Goal: Task Accomplishment & Management: Use online tool/utility

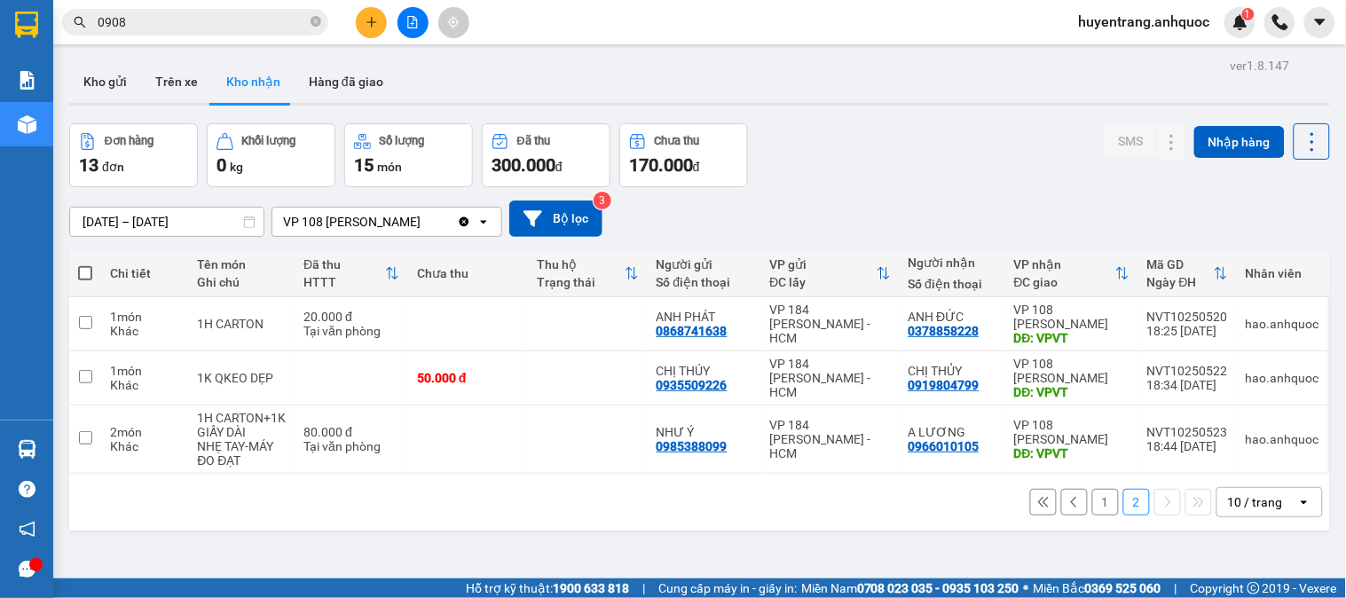
click at [1092, 515] on button "1" at bounding box center [1105, 502] width 27 height 27
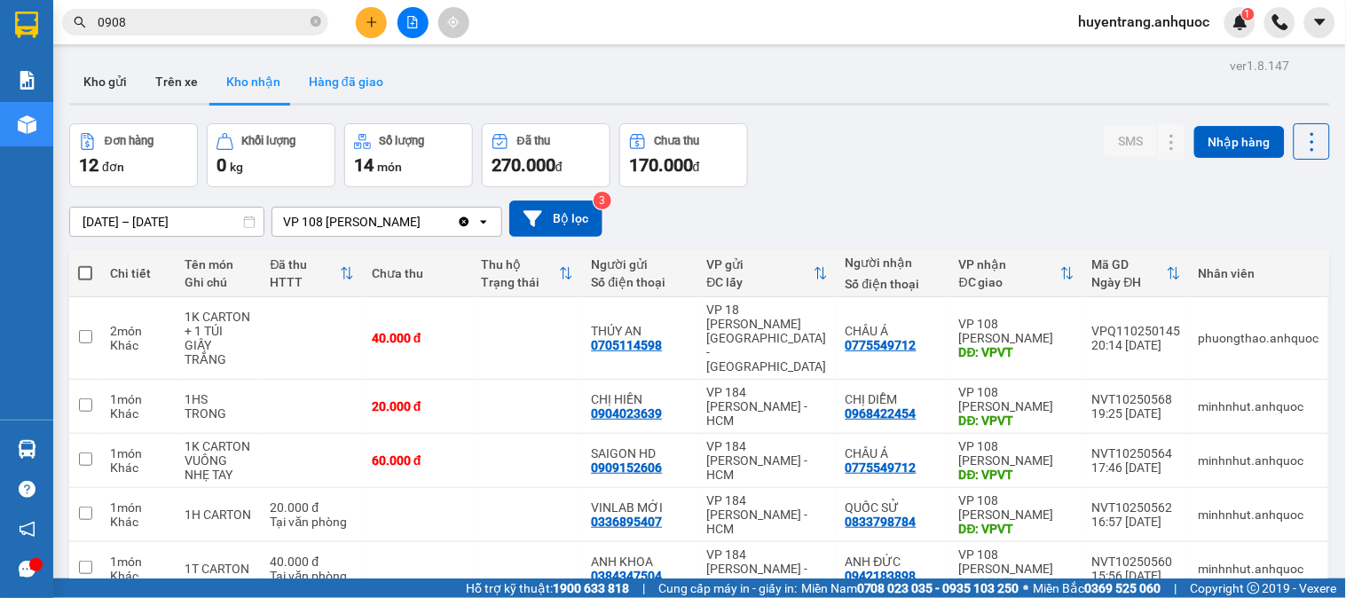
click at [333, 83] on button "Hàng đã giao" at bounding box center [346, 81] width 103 height 43
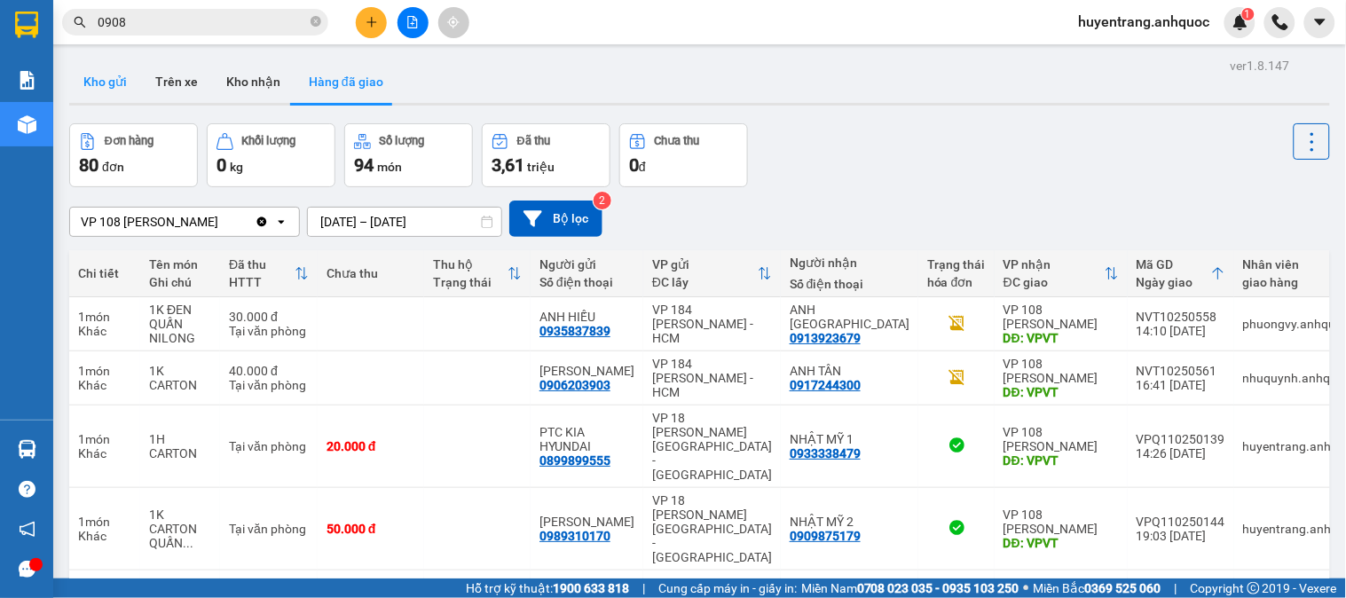
click at [105, 85] on button "Kho gửi" at bounding box center [105, 81] width 72 height 43
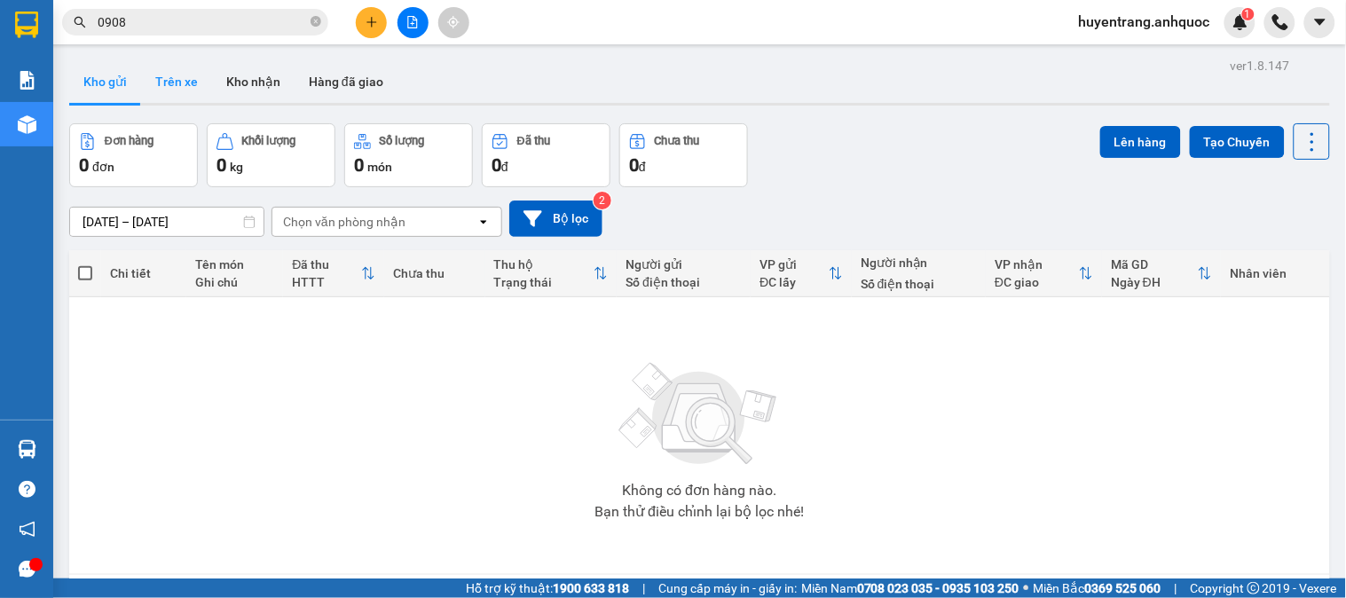
click at [148, 75] on button "Trên xe" at bounding box center [176, 81] width 71 height 43
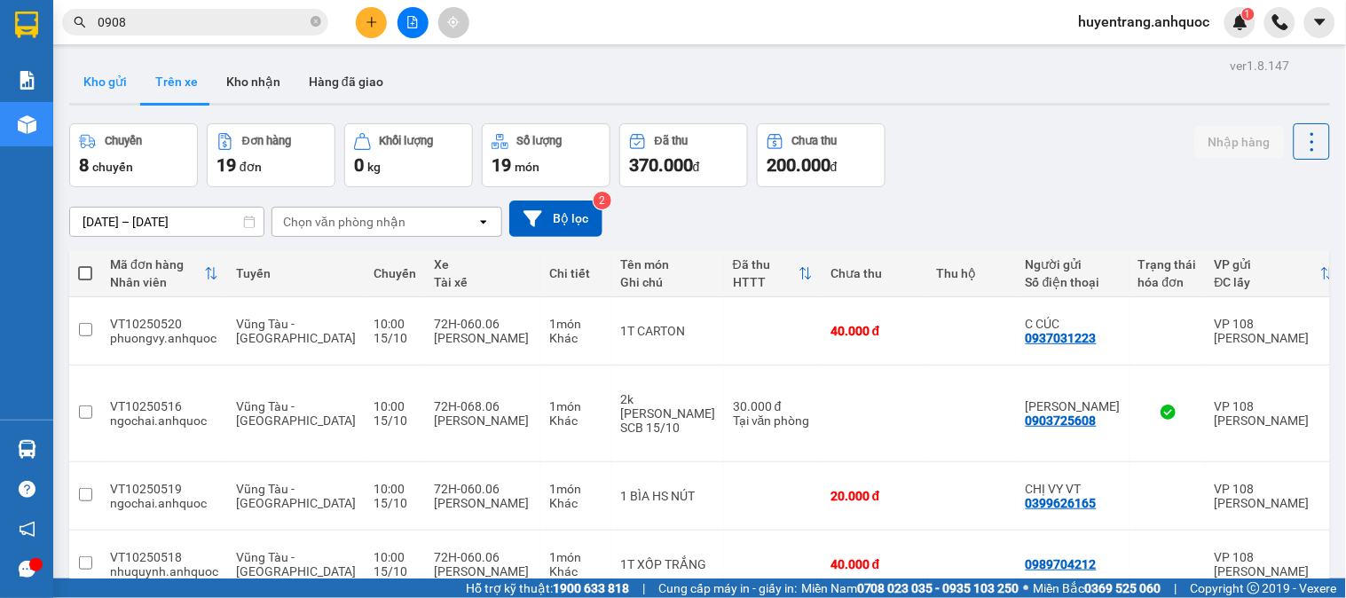
click at [109, 85] on button "Kho gửi" at bounding box center [105, 81] width 72 height 43
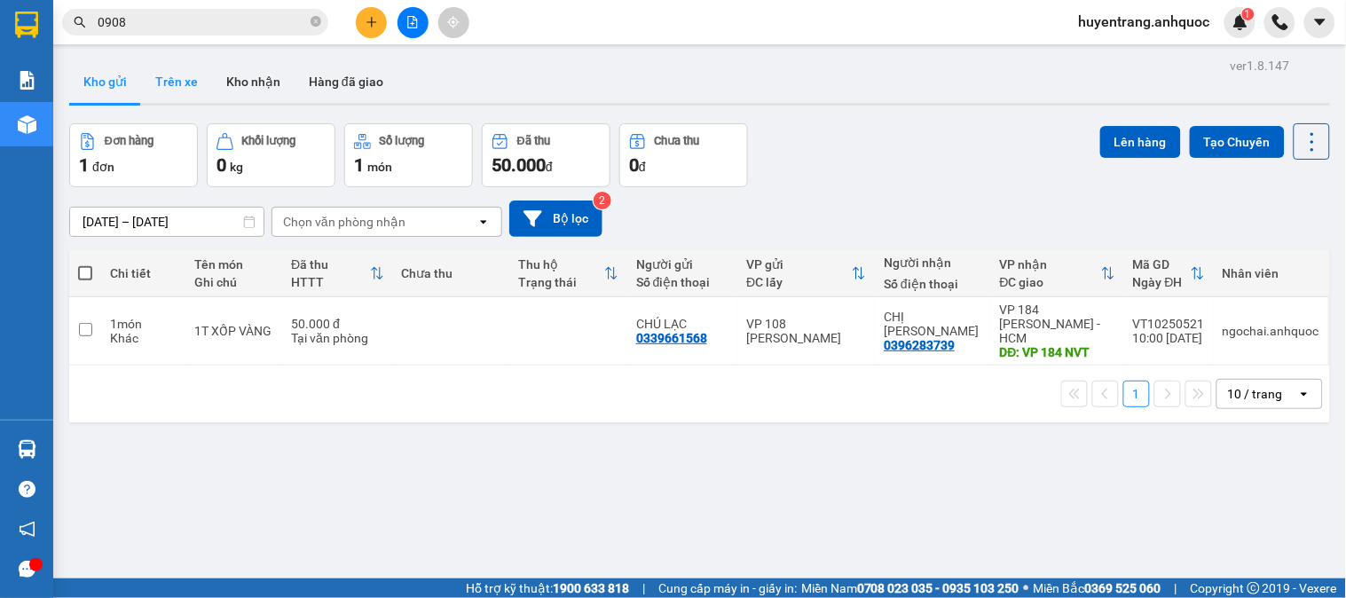
click at [183, 90] on button "Trên xe" at bounding box center [176, 81] width 71 height 43
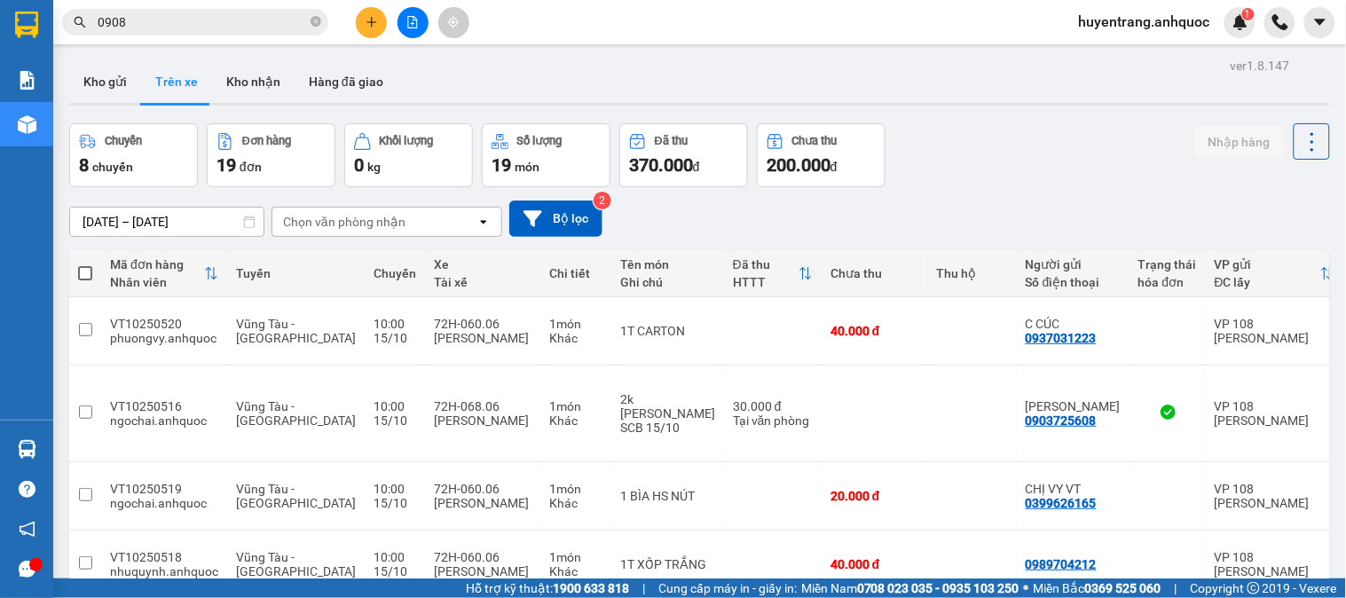
click at [141, 60] on button "Trên xe" at bounding box center [176, 81] width 71 height 43
click at [108, 83] on button "Kho gửi" at bounding box center [105, 81] width 72 height 43
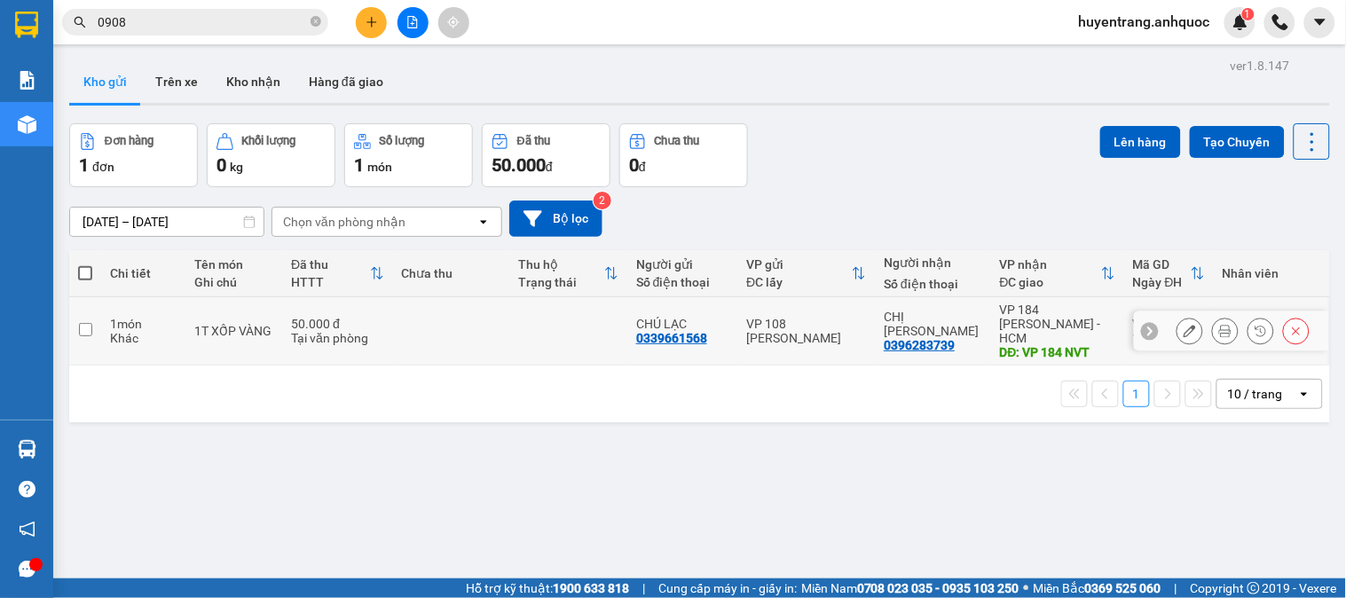
click at [699, 331] on div "0339661568" at bounding box center [671, 338] width 71 height 14
click at [315, 22] on icon "close-circle" at bounding box center [316, 21] width 11 height 11
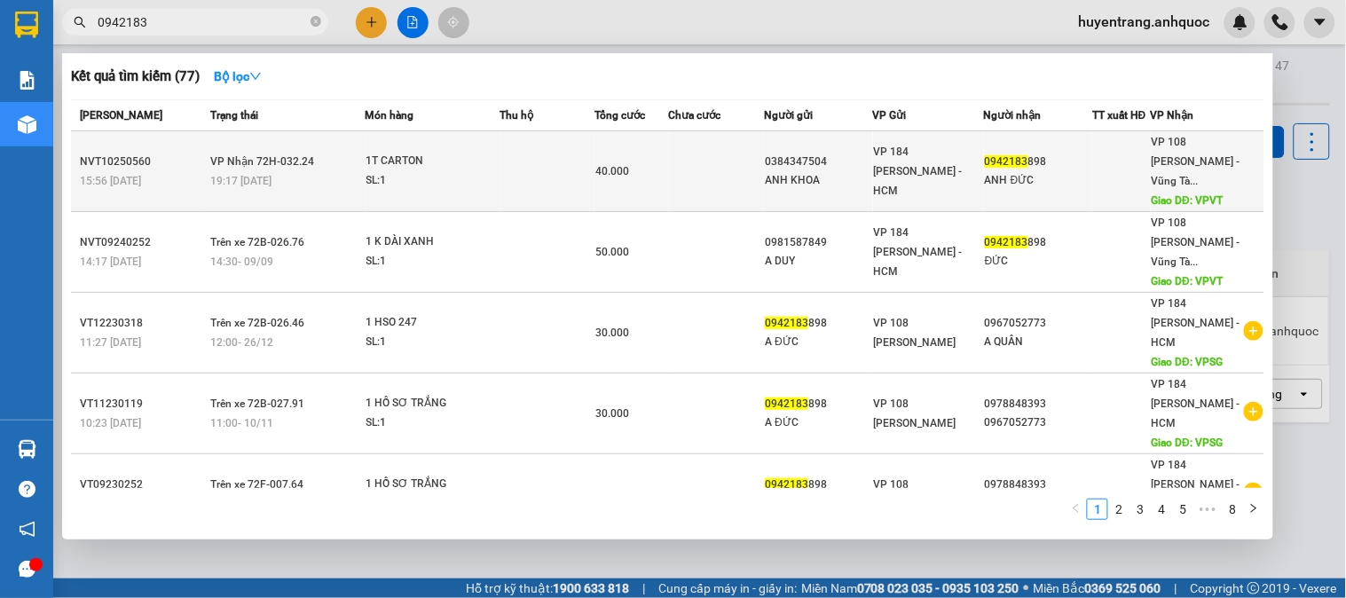
type input "0942183"
click at [385, 152] on div "1T CARTON" at bounding box center [432, 162] width 133 height 20
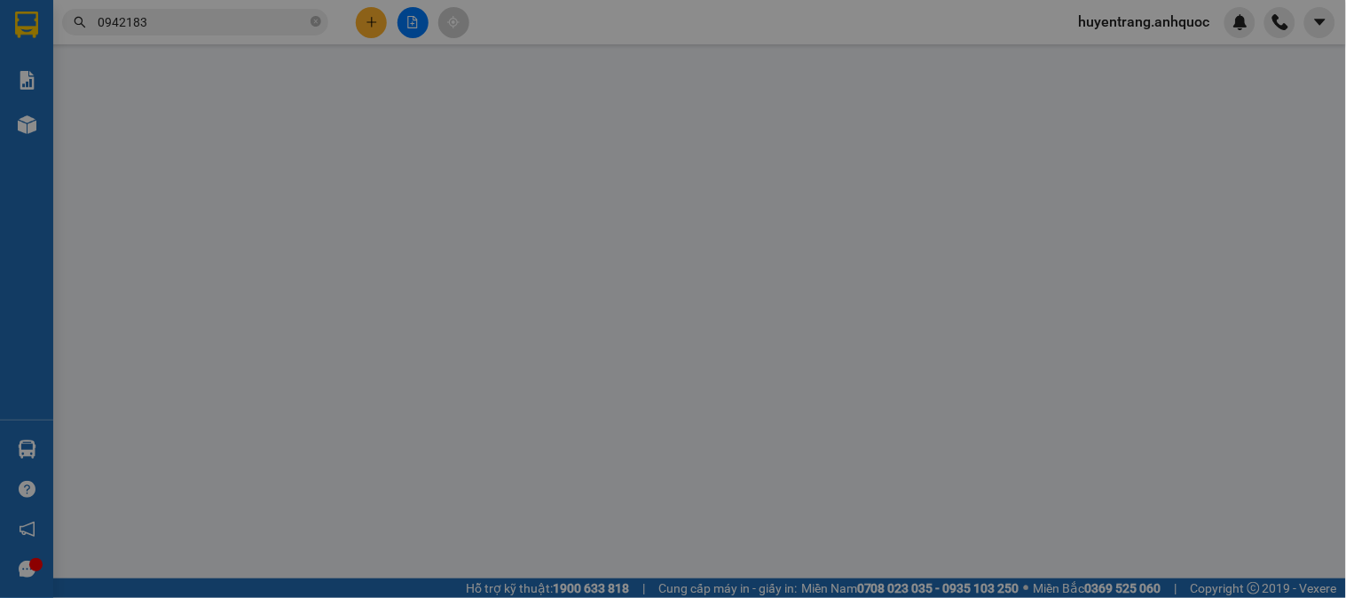
type input "0384347504"
type input "ANH KHOA"
type input "0942183898"
type input "ANH ĐỨC"
type input "VPVT"
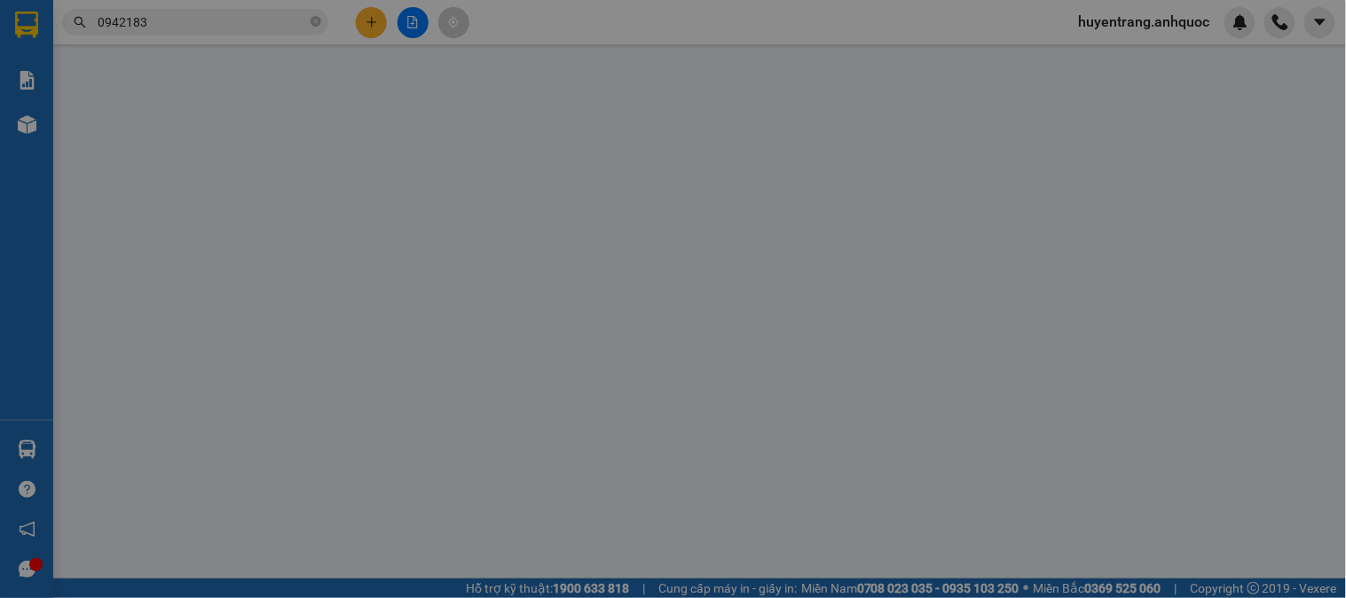
type input "40.000"
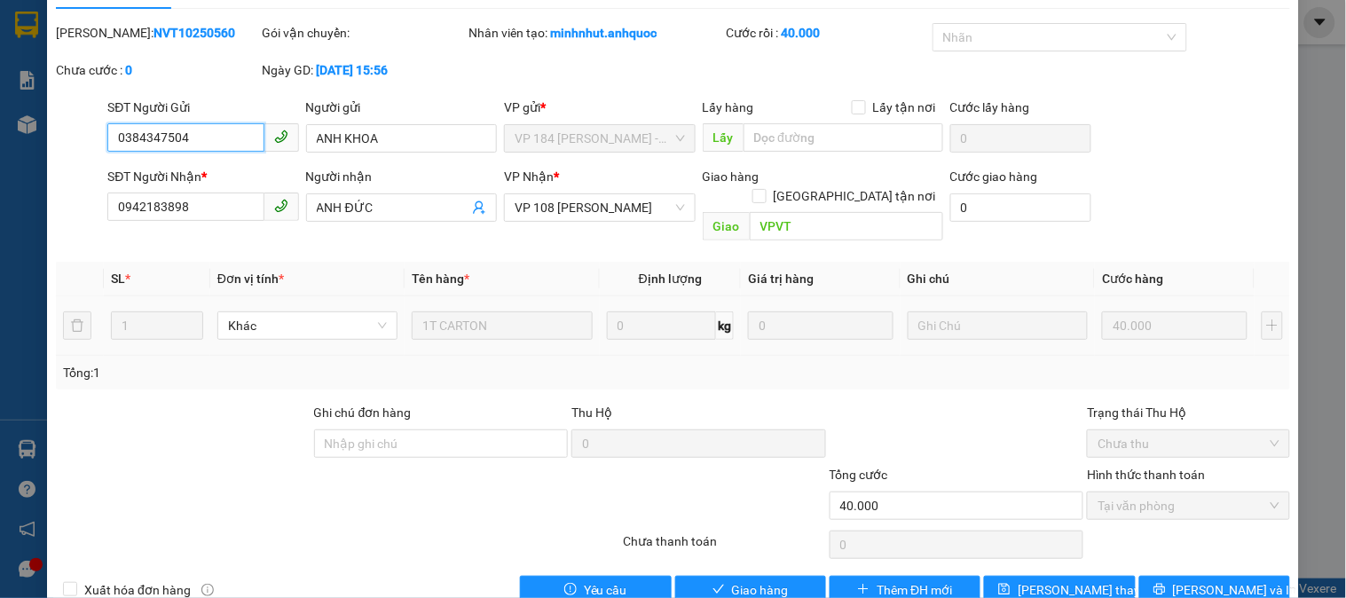
scroll to position [62, 0]
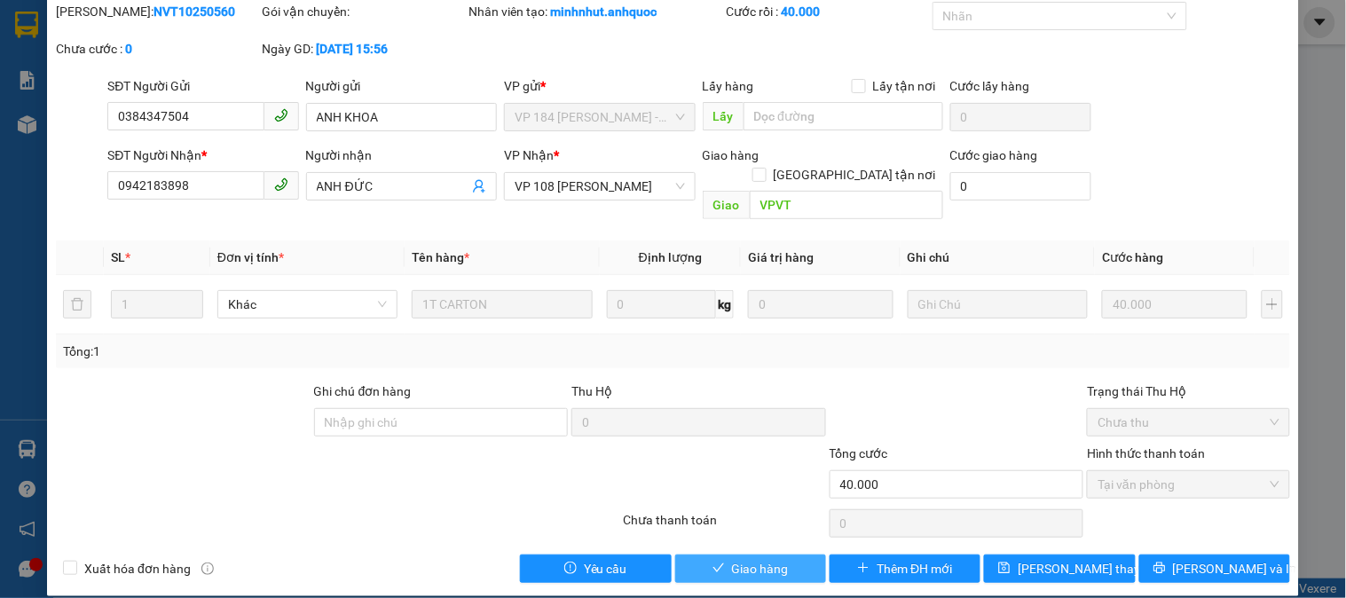
click at [767, 559] on span "Giao hàng" at bounding box center [760, 569] width 57 height 20
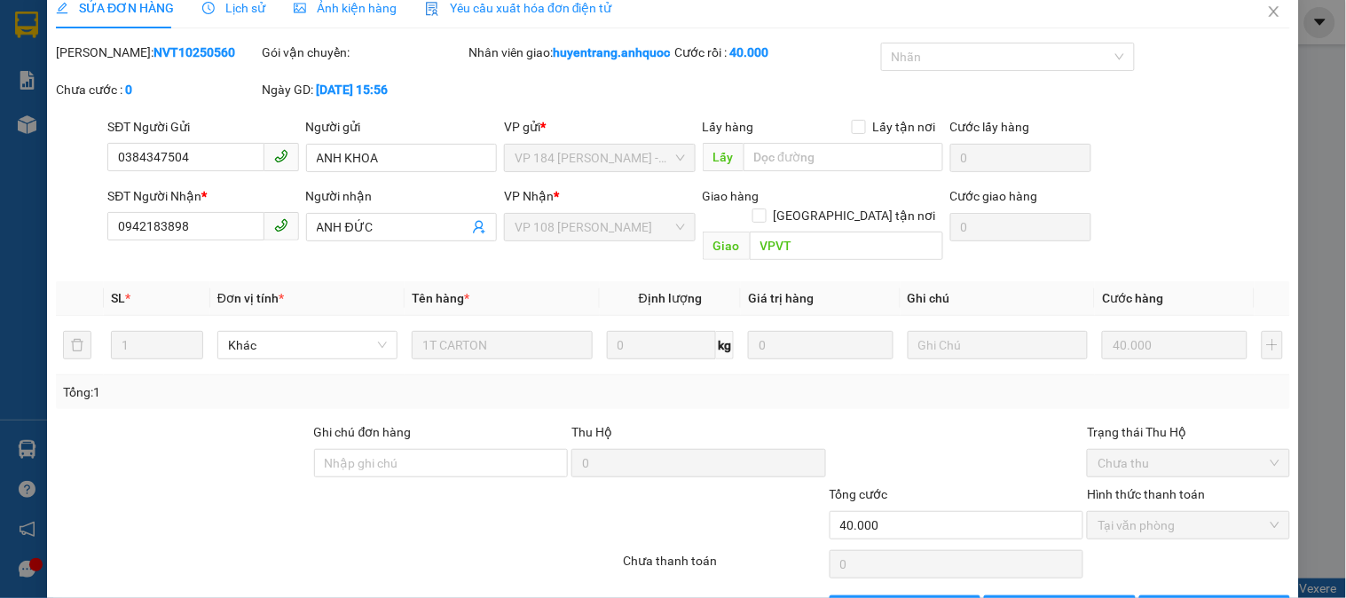
scroll to position [0, 0]
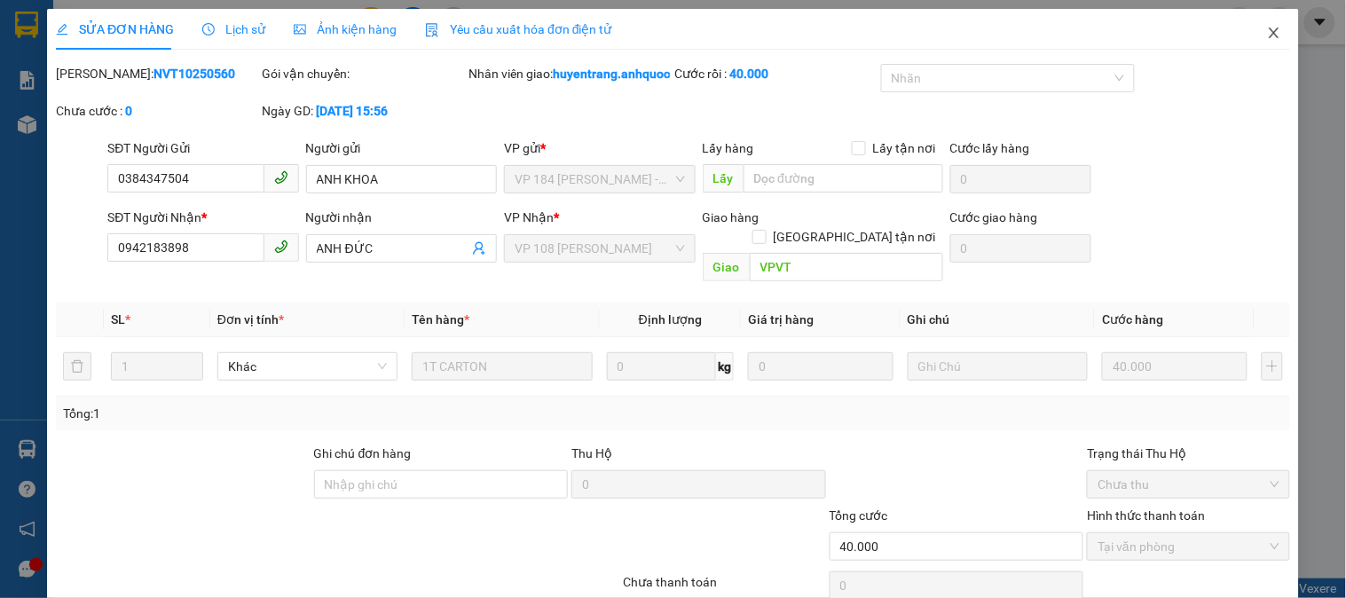
click at [1267, 34] on icon "close" at bounding box center [1274, 33] width 14 height 14
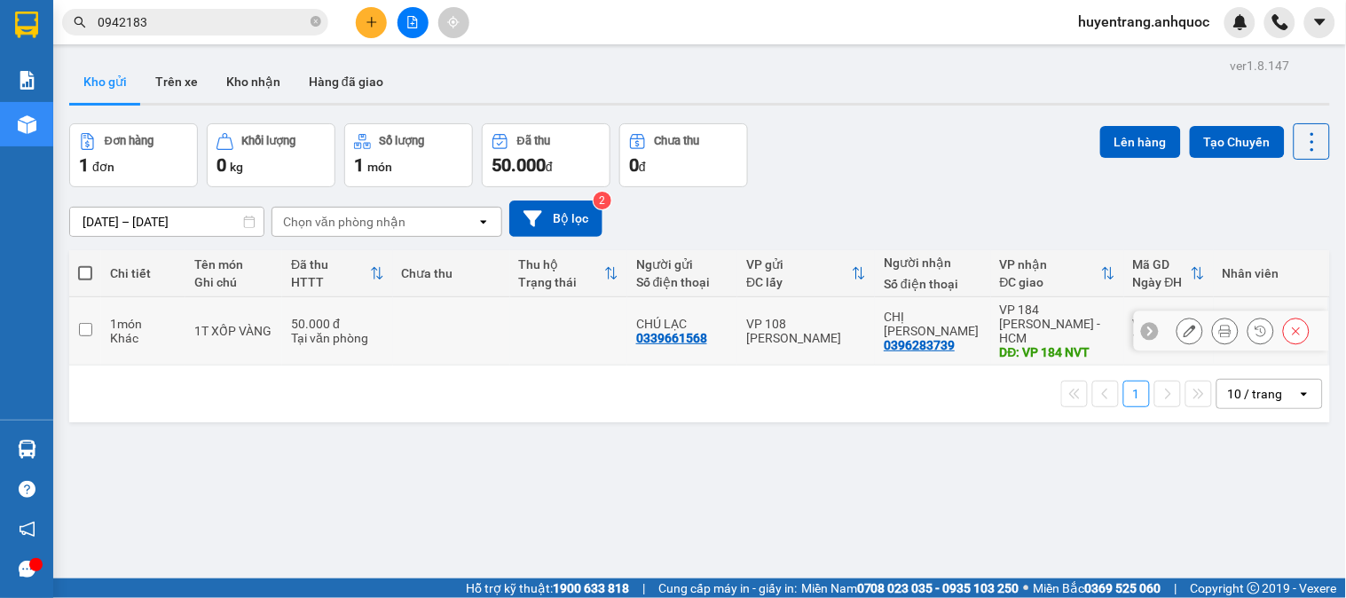
click at [281, 332] on td "1T XỐP VÀNG" at bounding box center [233, 331] width 97 height 68
checkbox input "true"
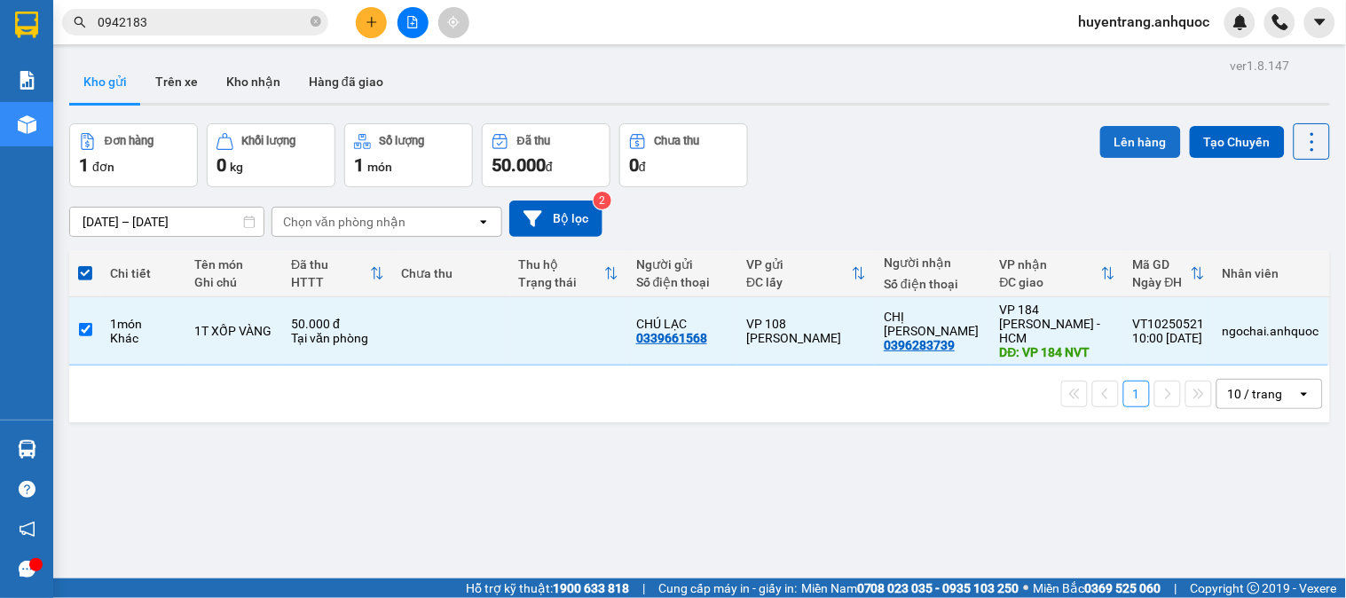
click at [1114, 136] on button "Lên hàng" at bounding box center [1140, 142] width 81 height 32
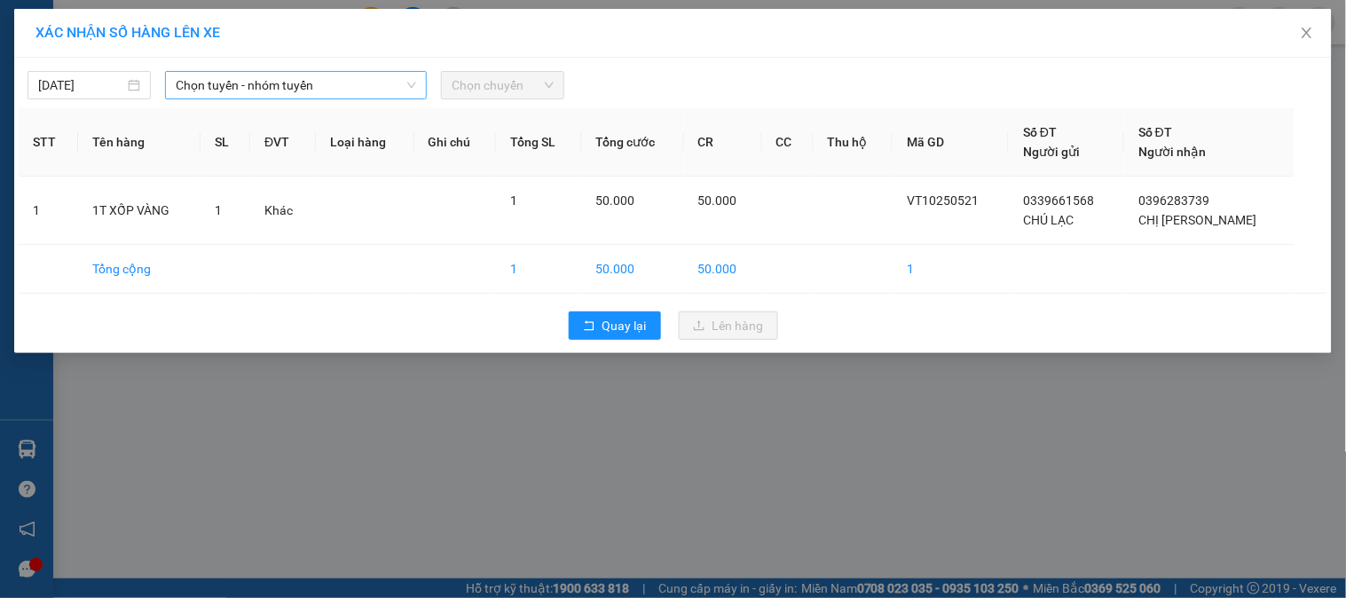
click at [382, 92] on span "Chọn tuyến - nhóm tuyến" at bounding box center [296, 85] width 240 height 27
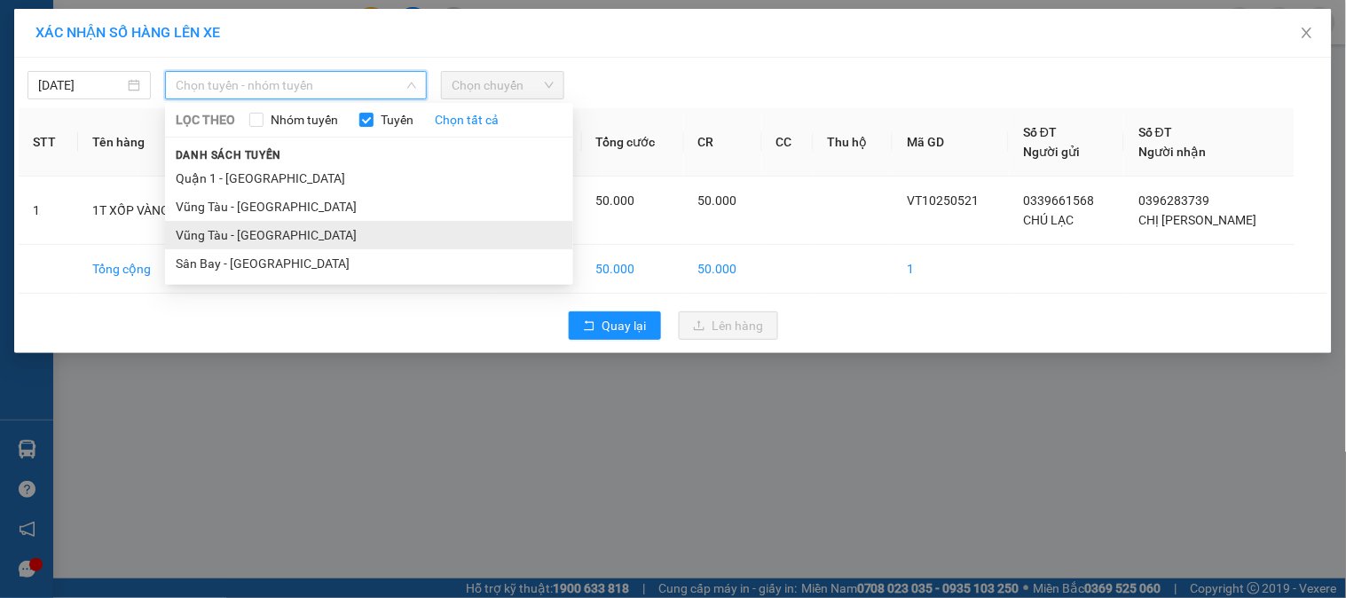
click at [321, 223] on li "Vũng Tàu - [GEOGRAPHIC_DATA]" at bounding box center [369, 235] width 408 height 28
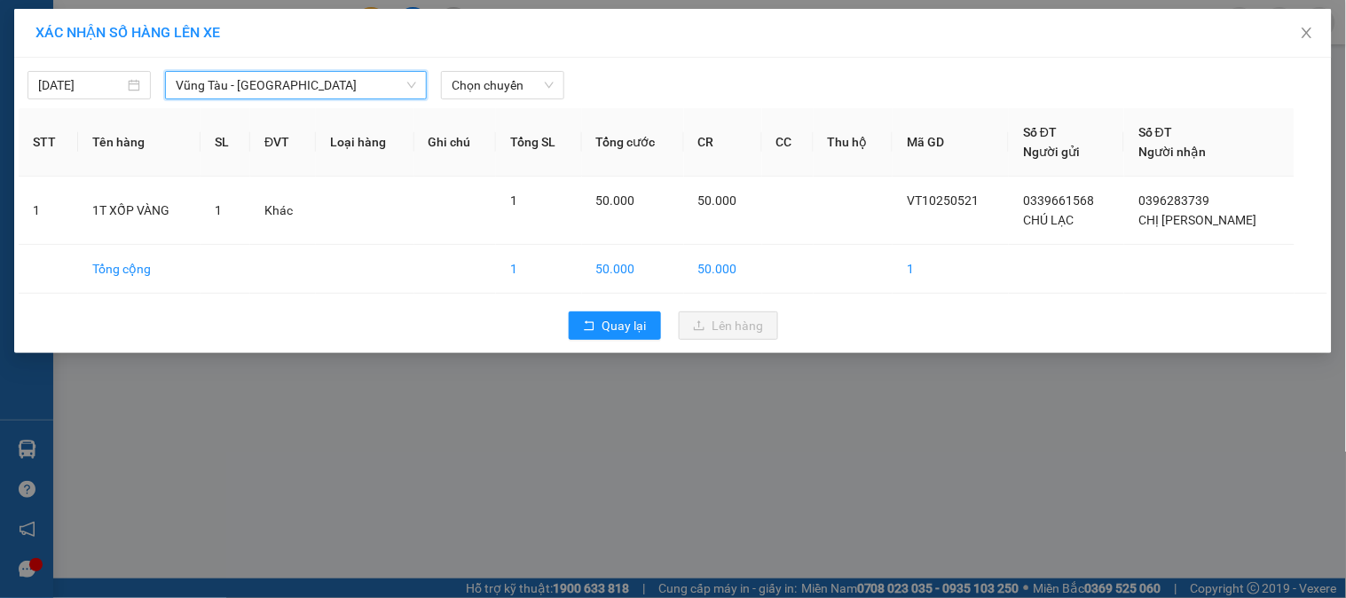
click at [542, 62] on div "[DATE] [GEOGRAPHIC_DATA] - [GEOGRAPHIC_DATA] [GEOGRAPHIC_DATA] - [GEOGRAPHIC_DA…" at bounding box center [673, 80] width 1309 height 37
click at [554, 84] on span "Chọn chuyến" at bounding box center [503, 85] width 102 height 27
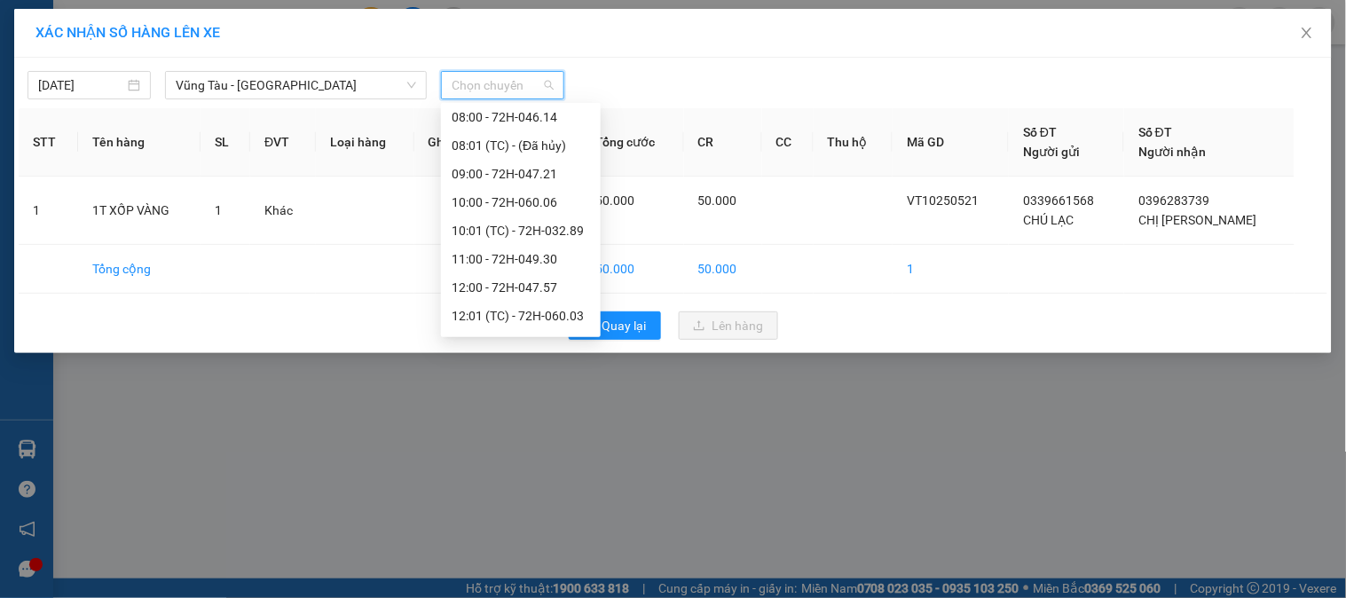
scroll to position [295, 0]
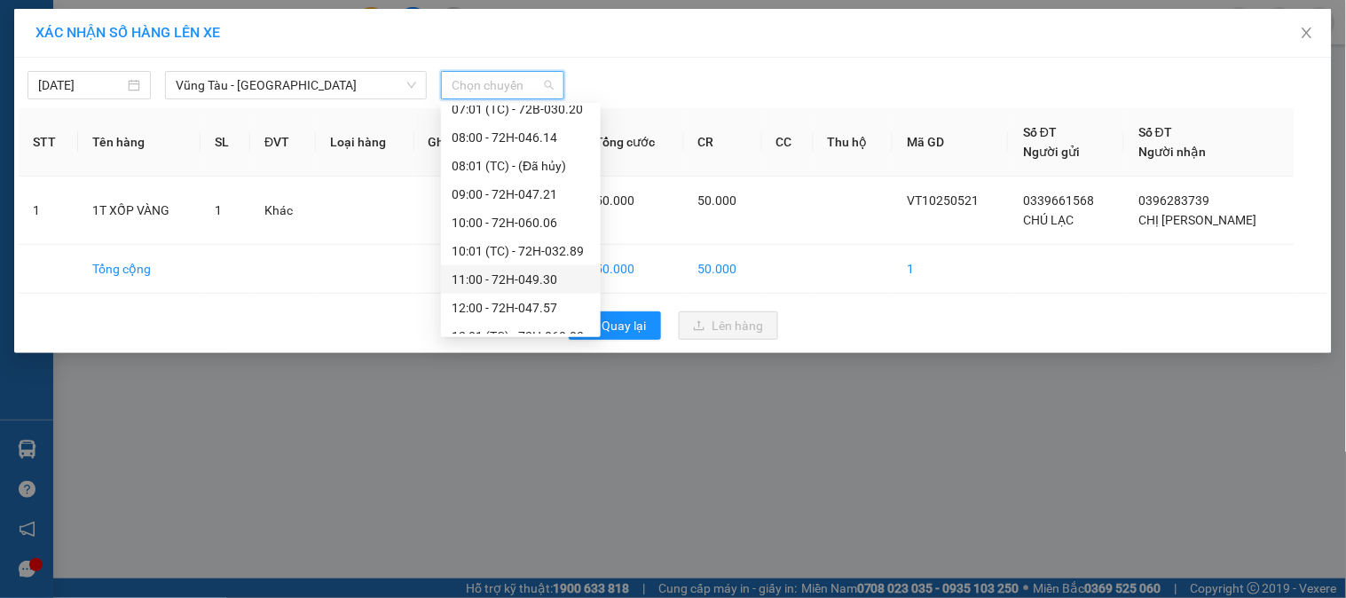
click at [500, 278] on div "11:00 - 72H-049.30" at bounding box center [521, 280] width 138 height 20
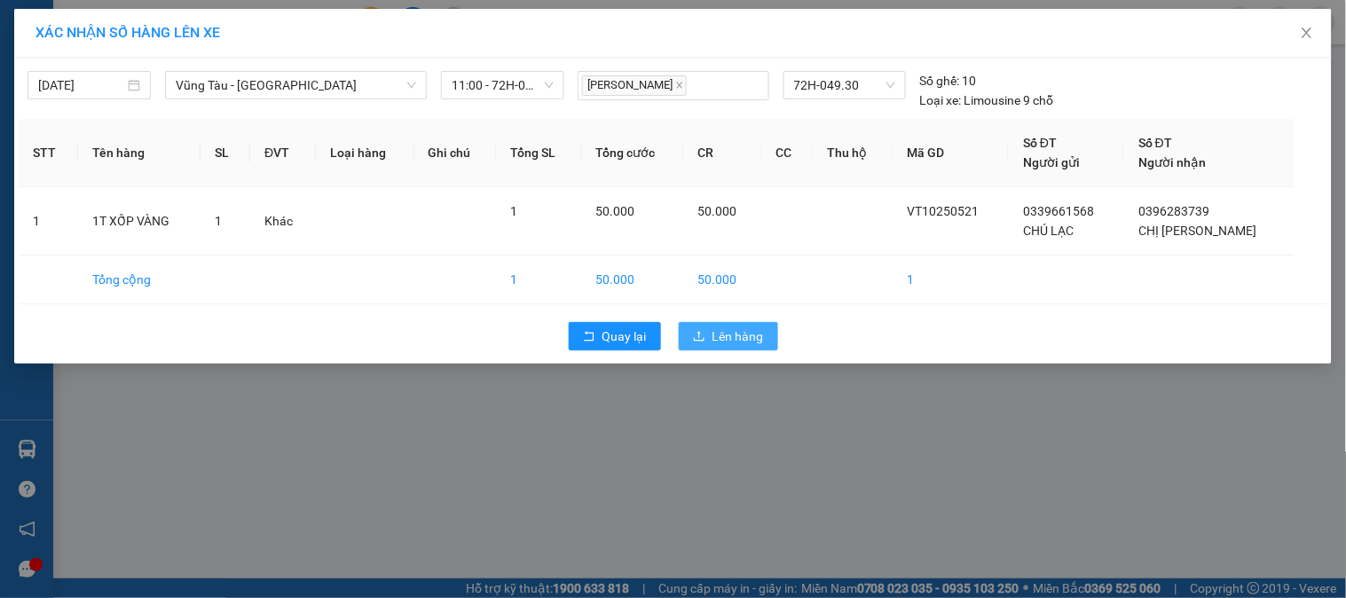
click at [750, 342] on span "Lên hàng" at bounding box center [737, 336] width 51 height 20
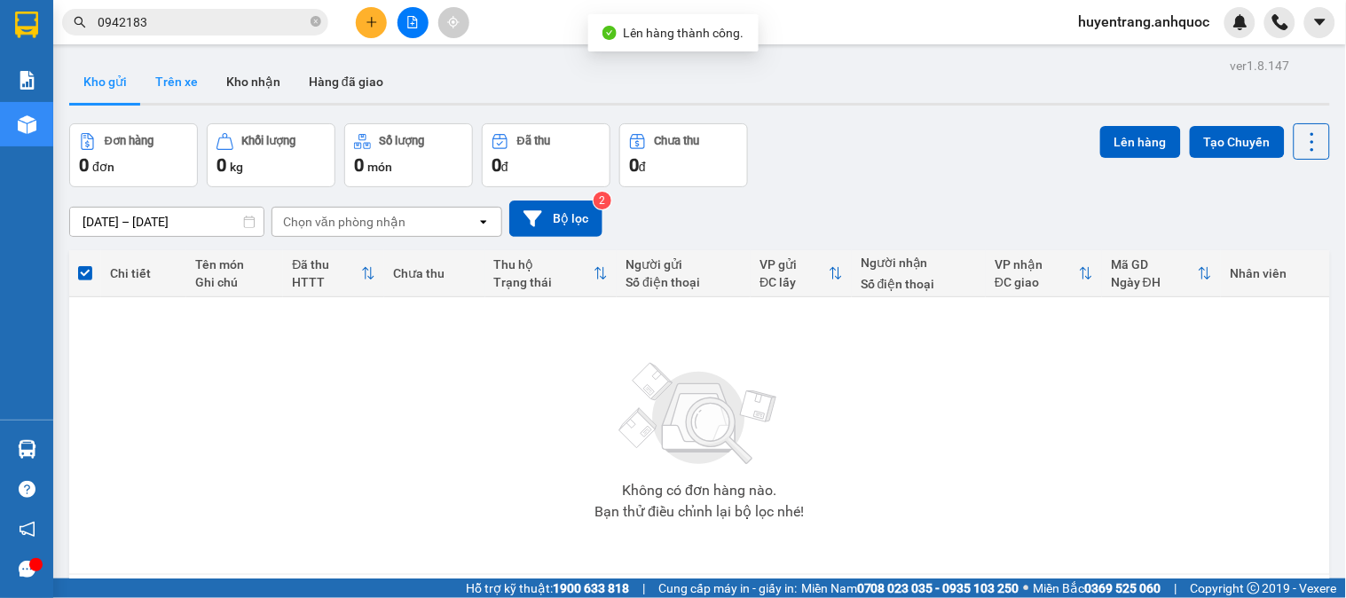
click at [173, 78] on button "Trên xe" at bounding box center [176, 81] width 71 height 43
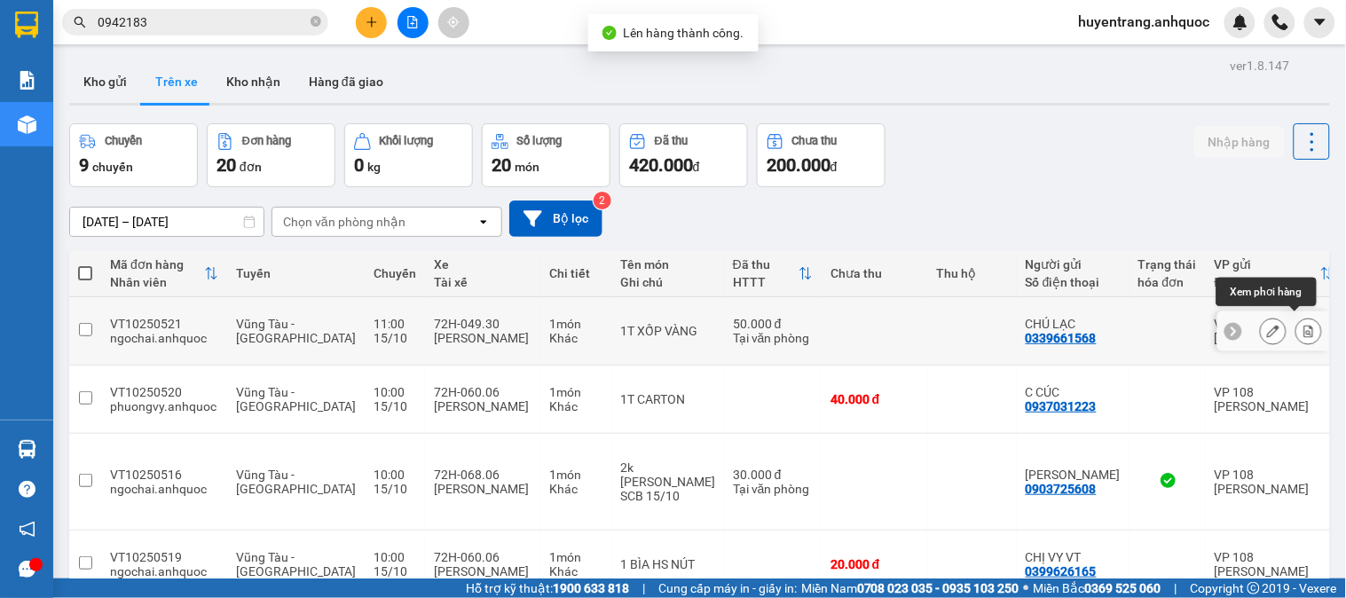
click at [1302, 326] on icon at bounding box center [1308, 331] width 12 height 12
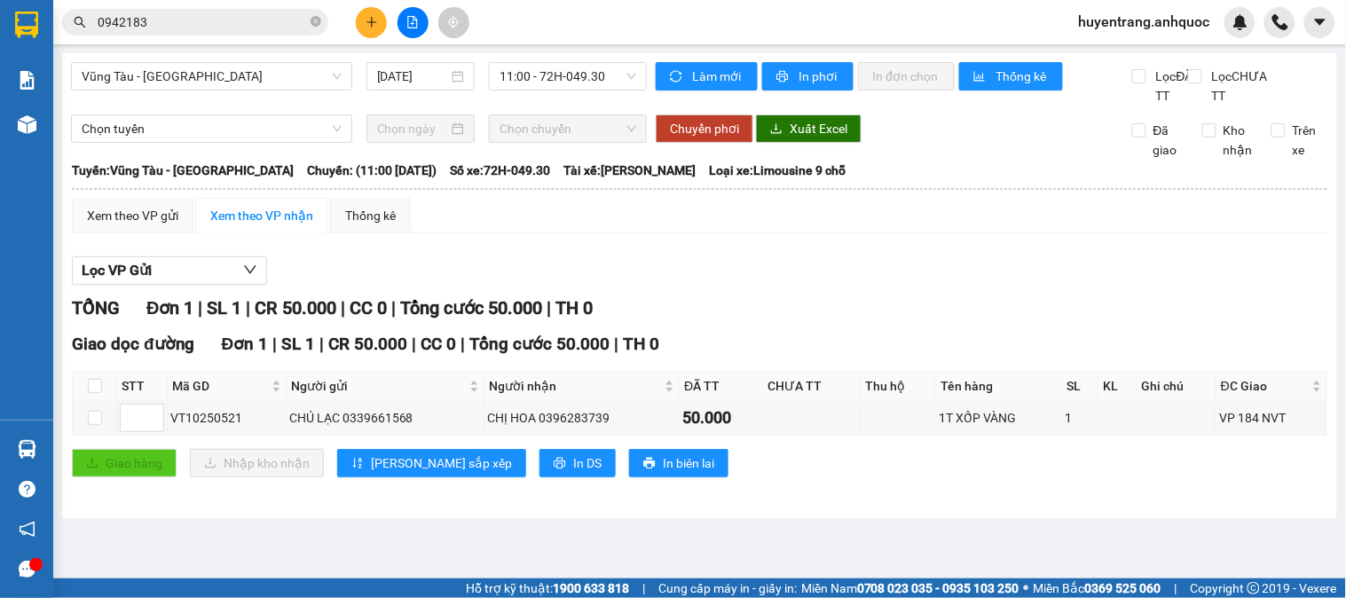
click at [822, 58] on div "[GEOGRAPHIC_DATA] - [GEOGRAPHIC_DATA] [DATE] 11:00 - 72H-049.30 Làm mới In phơi…" at bounding box center [699, 285] width 1275 height 465
click at [826, 80] on span "In phơi" at bounding box center [819, 77] width 41 height 20
click at [37, 127] on div at bounding box center [27, 124] width 31 height 31
click at [28, 128] on img at bounding box center [27, 124] width 19 height 19
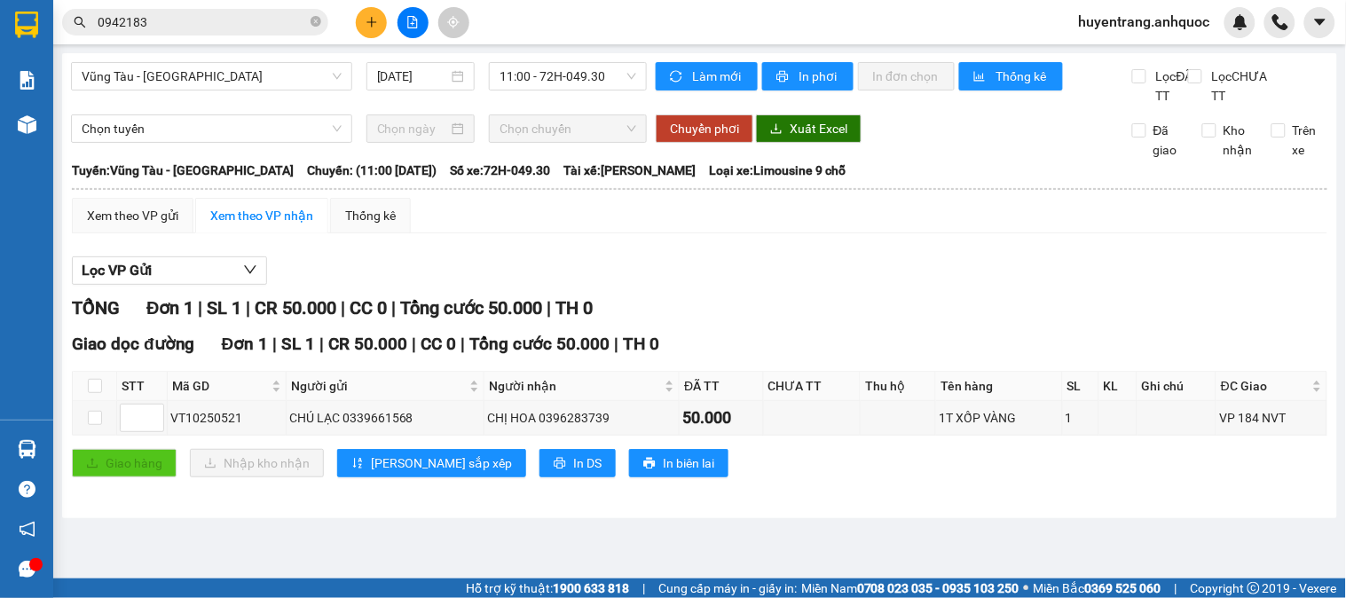
click at [28, 128] on img at bounding box center [27, 124] width 19 height 19
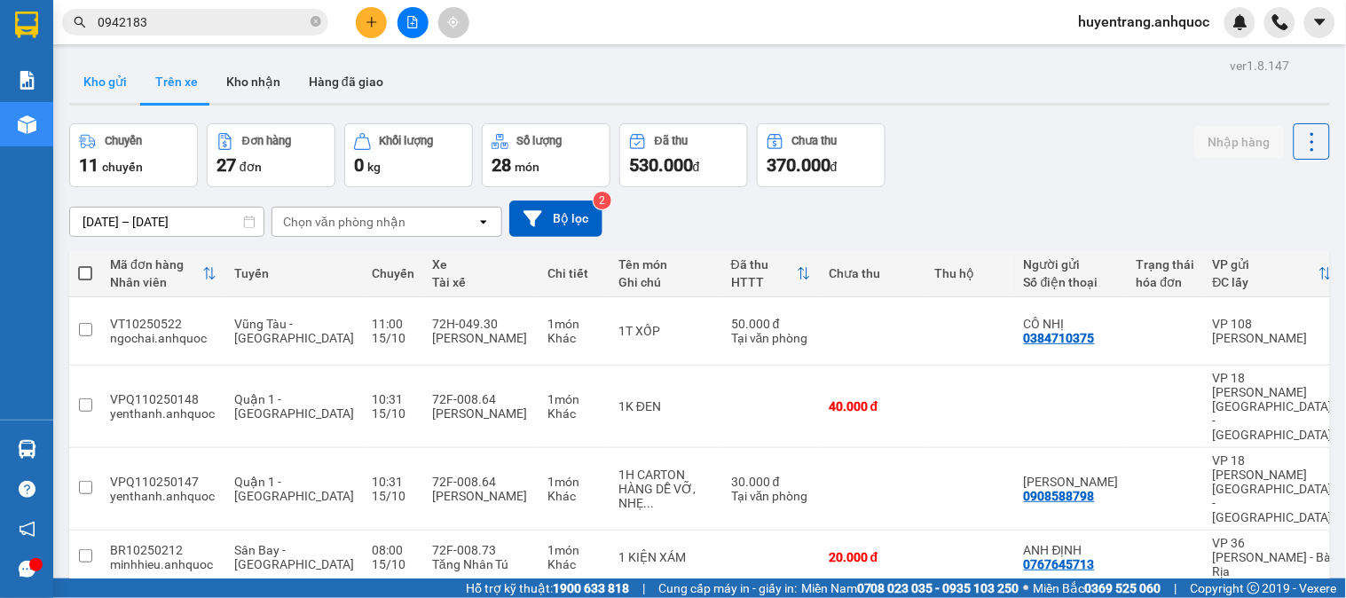
click at [117, 98] on button "Kho gửi" at bounding box center [105, 81] width 72 height 43
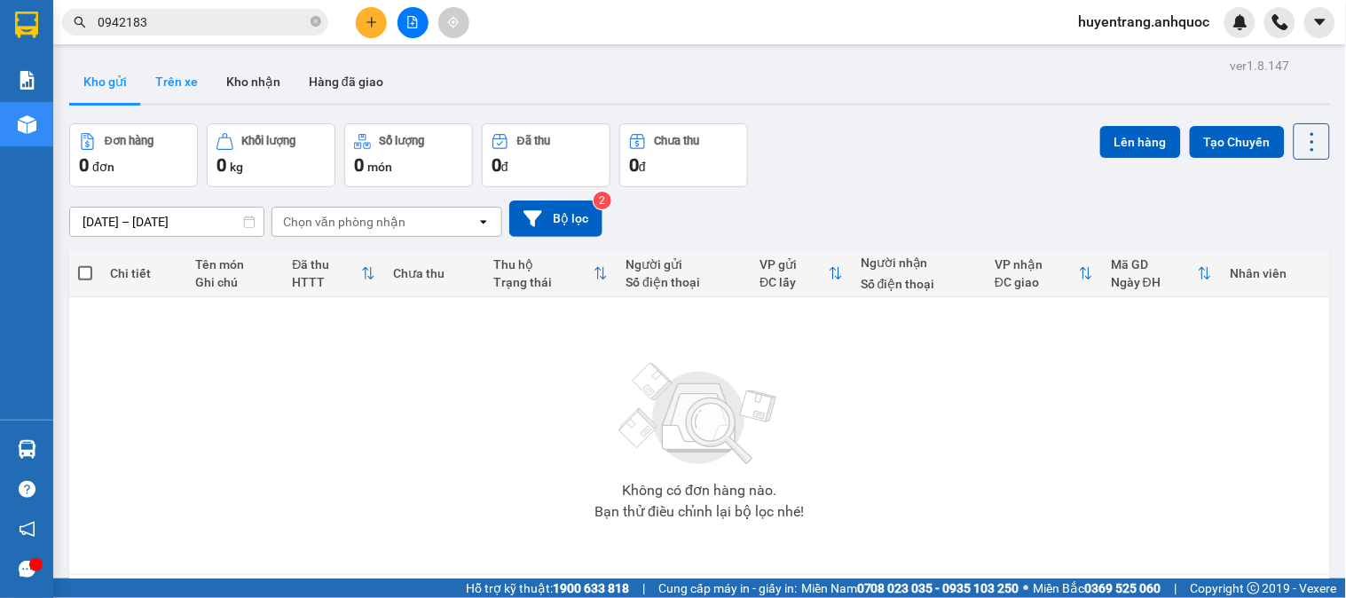
click at [169, 90] on button "Trên xe" at bounding box center [176, 81] width 71 height 43
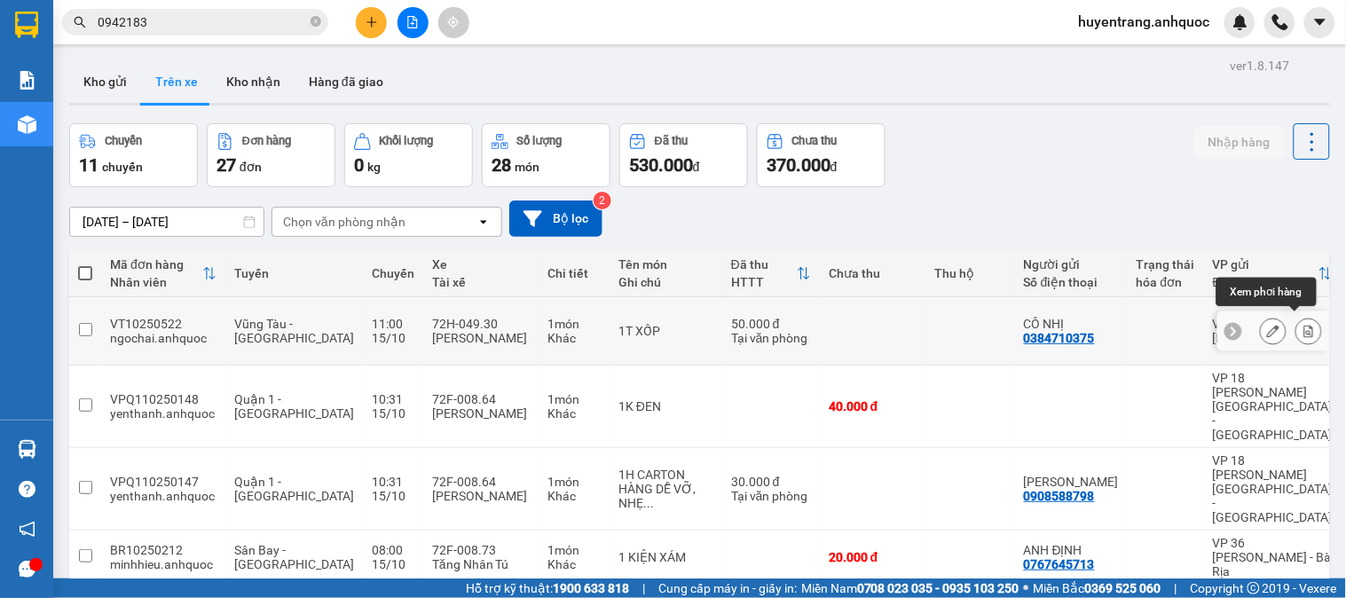
click at [1302, 325] on icon at bounding box center [1308, 331] width 12 height 12
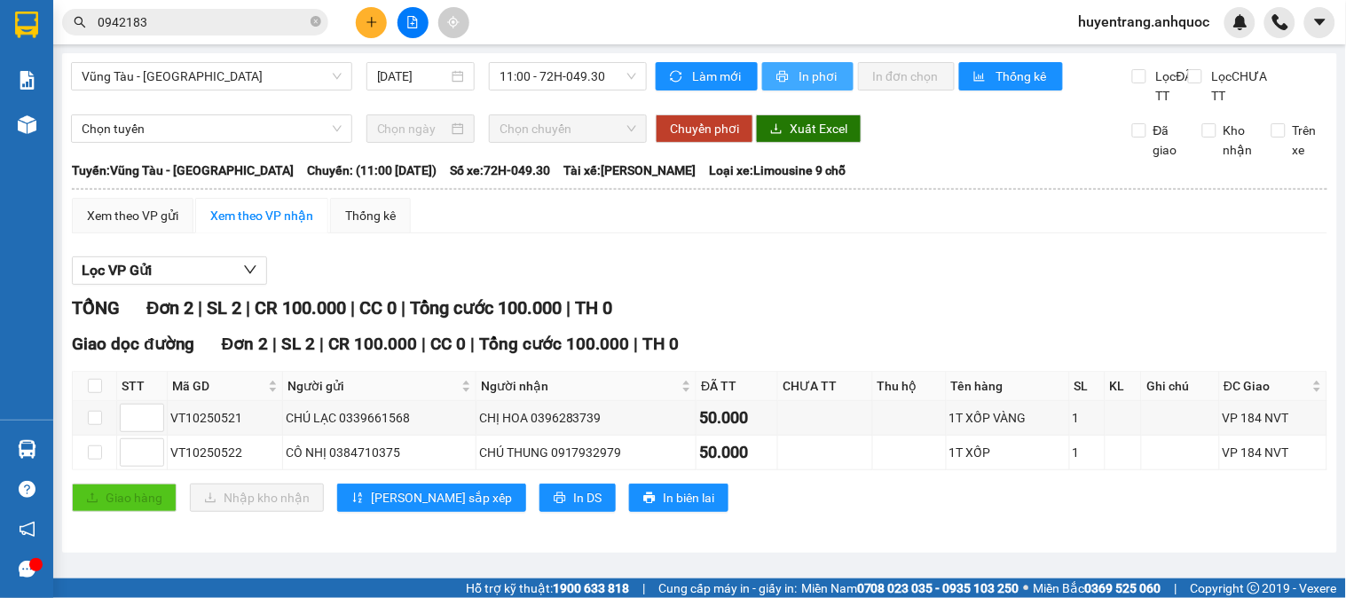
click at [812, 78] on span "In phơi" at bounding box center [819, 77] width 41 height 20
